Goal: Obtain resource: Obtain resource

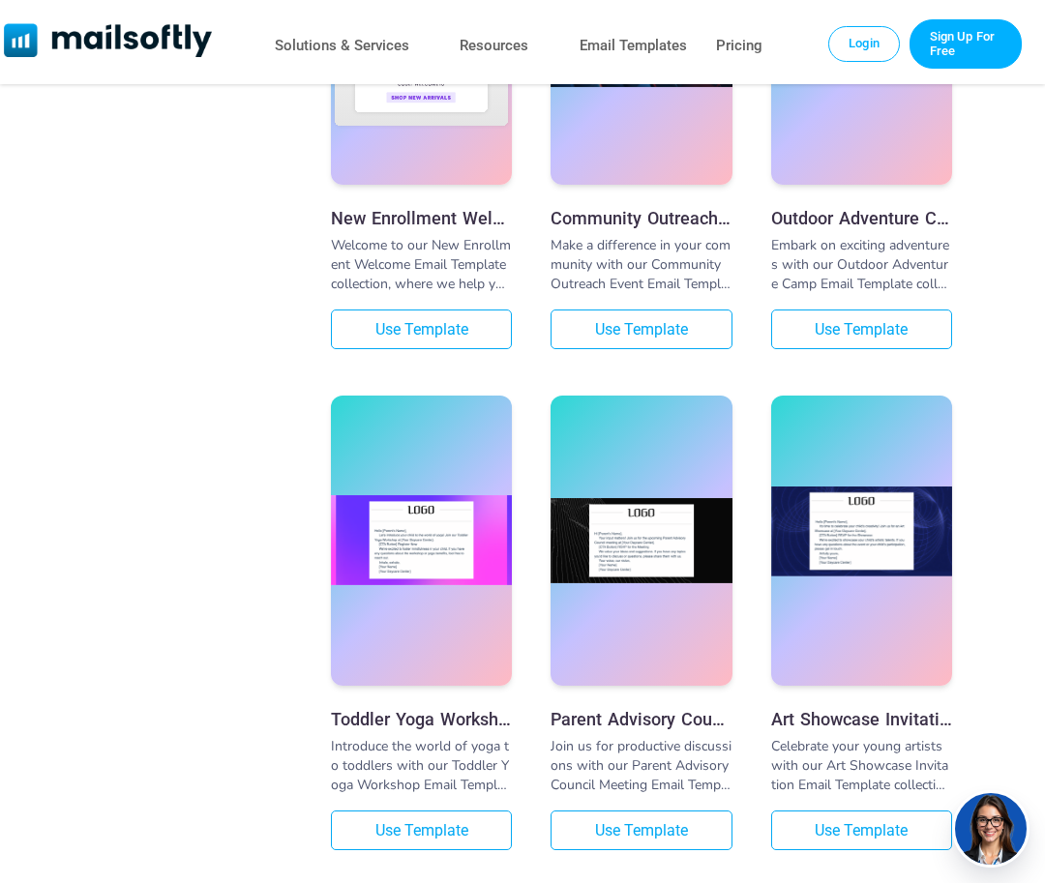
scroll to position [1838, 0]
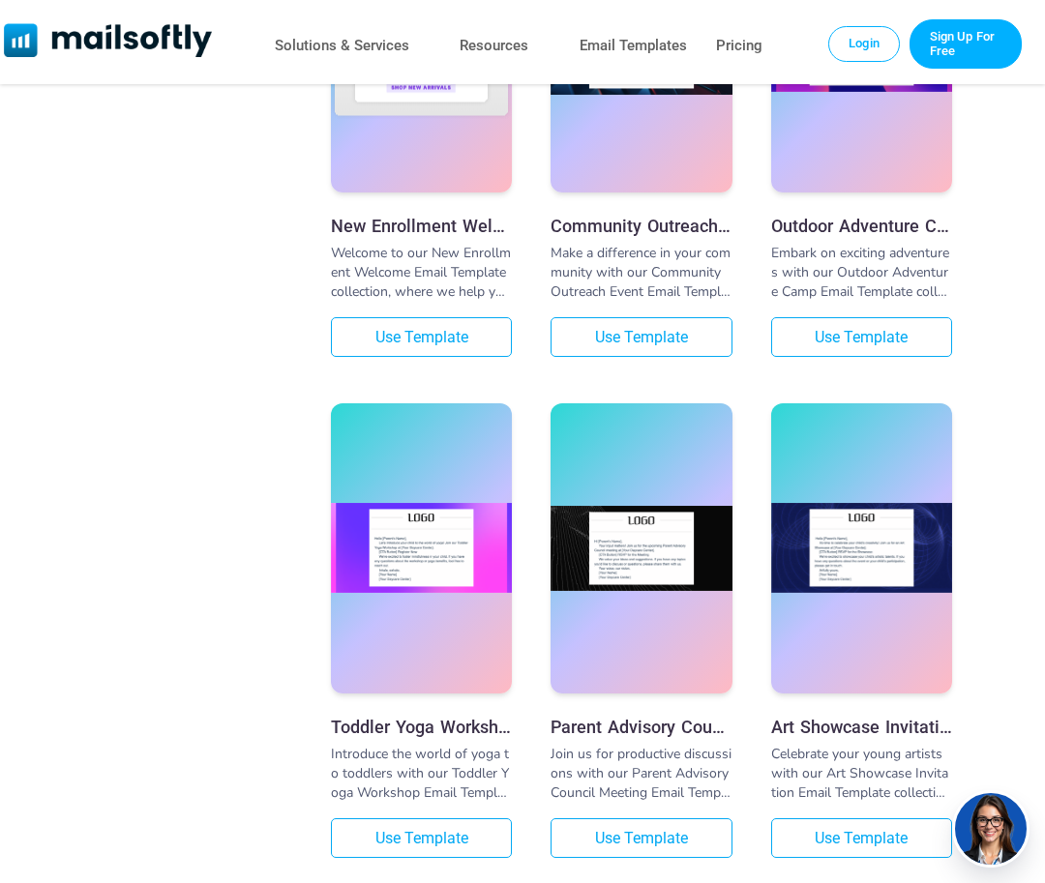
click at [447, 156] on div at bounding box center [421, 47] width 181 height 290
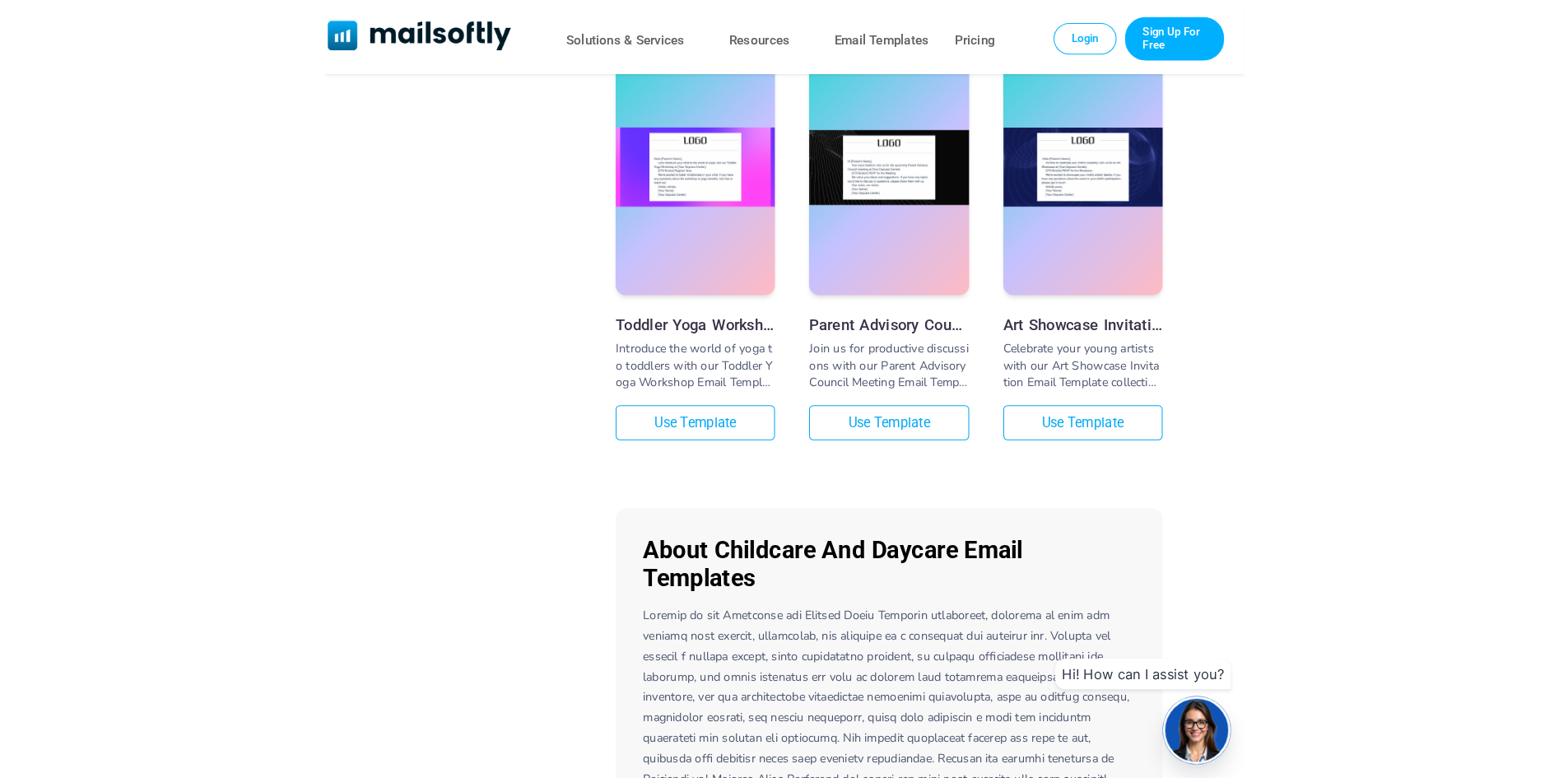
scroll to position [1647, 0]
